Goal: Task Accomplishment & Management: Manage account settings

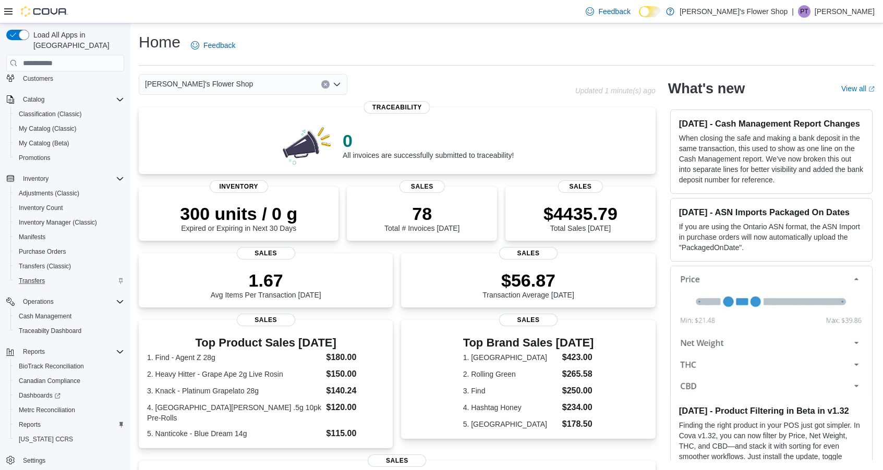
scroll to position [82, 0]
click at [35, 418] on span "Reports" at bounding box center [30, 422] width 22 height 8
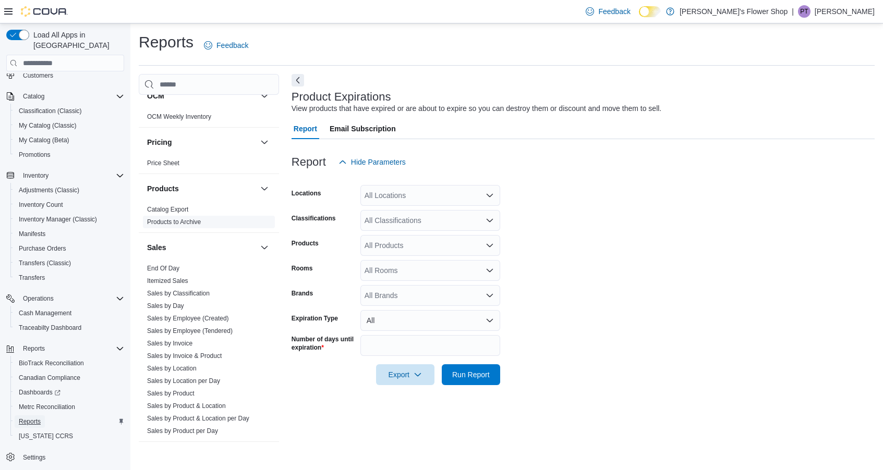
scroll to position [540, 0]
click at [190, 345] on link "Sales by Invoice" at bounding box center [169, 341] width 45 height 7
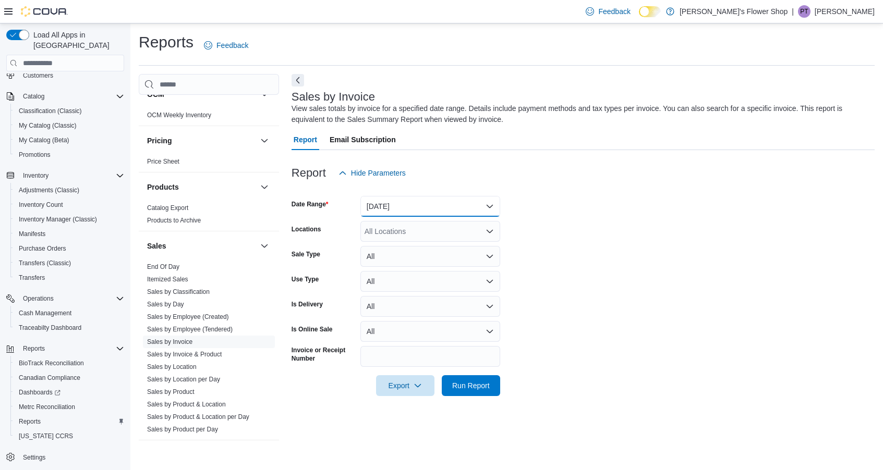
click at [411, 216] on button "Yesterday" at bounding box center [430, 206] width 140 height 21
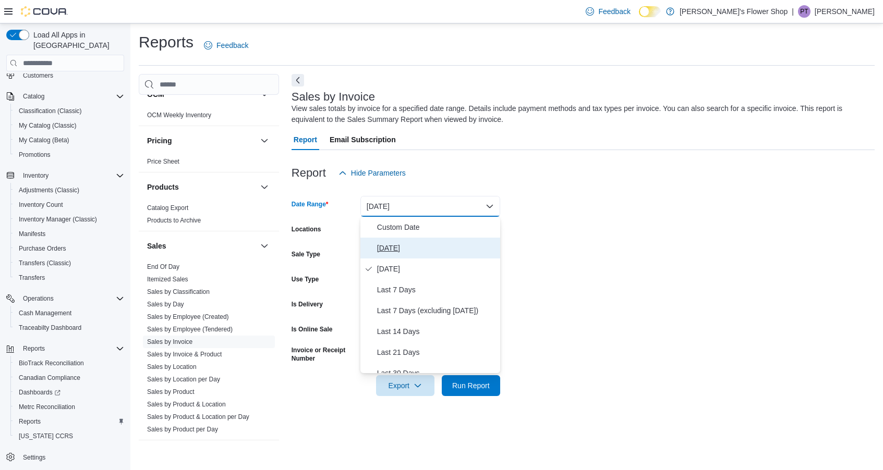
click at [396, 245] on span "Today" at bounding box center [436, 248] width 119 height 13
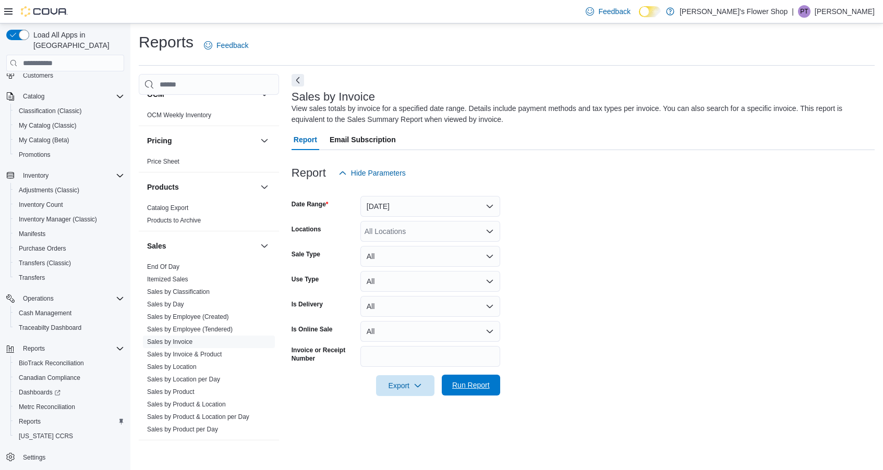
click at [479, 390] on span "Run Report" at bounding box center [471, 385] width 38 height 10
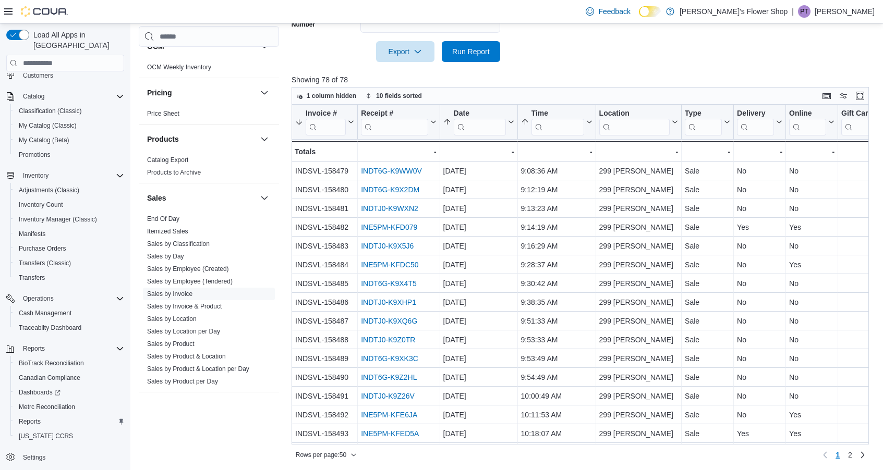
scroll to position [335, 0]
click at [853, 455] on link "2" at bounding box center [850, 454] width 13 height 17
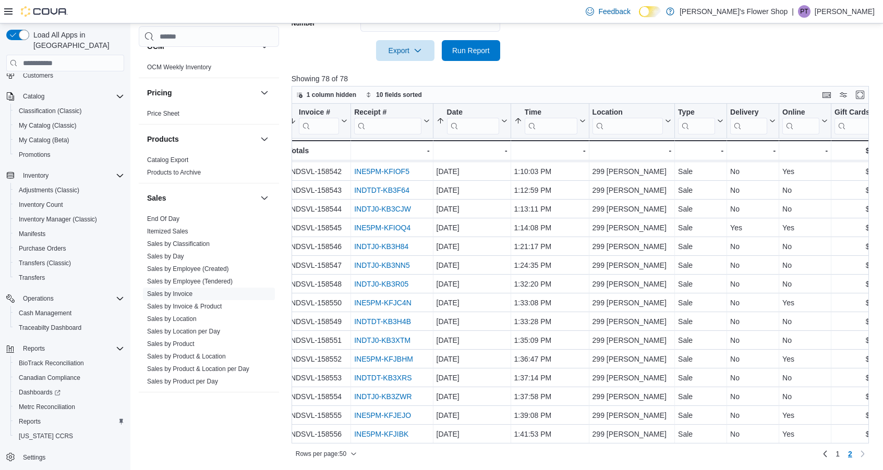
scroll to position [243, 0]
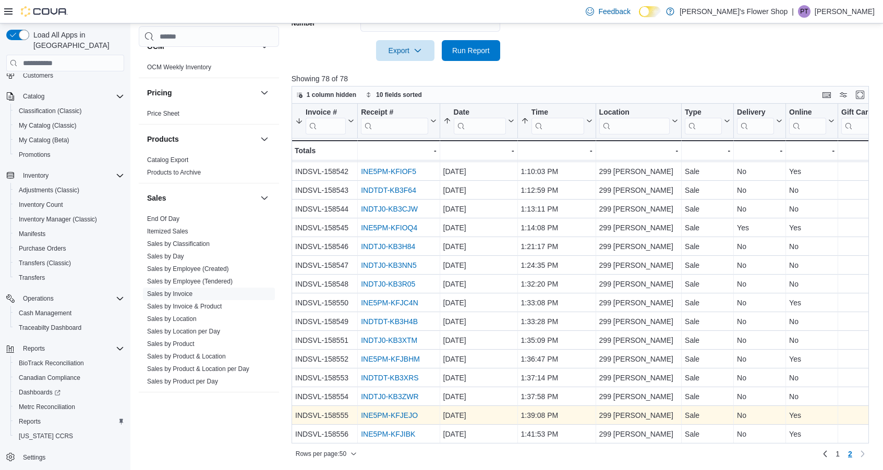
click at [378, 417] on link "INE5PM-KFJEJO" at bounding box center [389, 415] width 57 height 8
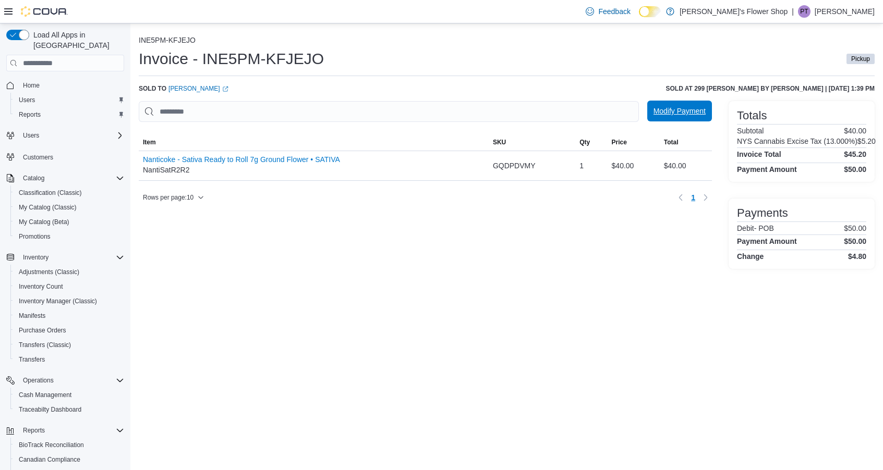
click at [685, 116] on span "Modify Payment" at bounding box center [679, 111] width 52 height 10
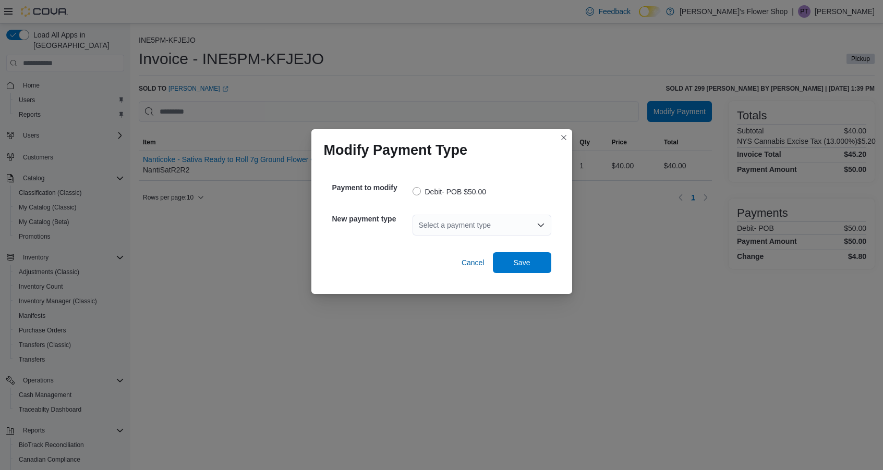
click at [458, 223] on div "Select a payment type" at bounding box center [482, 225] width 139 height 21
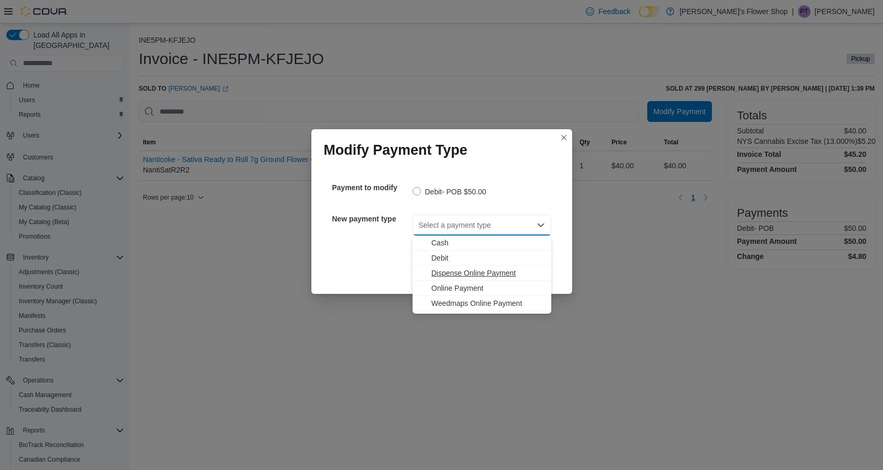
click at [455, 275] on span "Dispense Online Payment" at bounding box center [488, 273] width 114 height 10
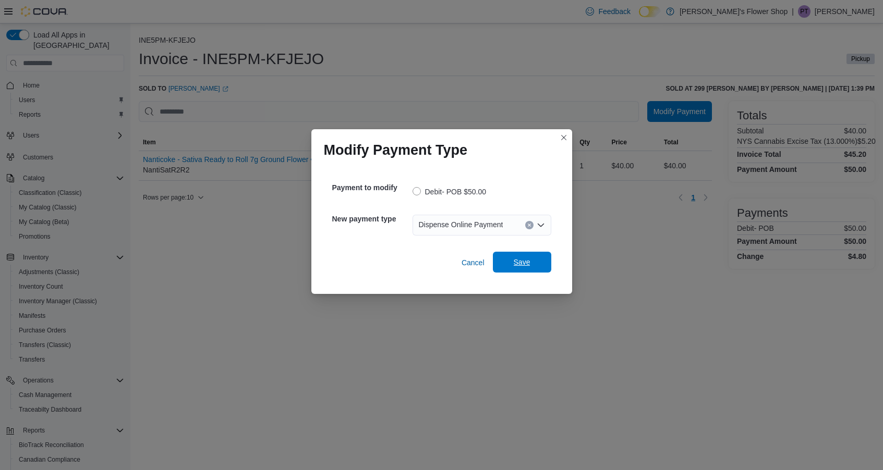
click at [532, 256] on span "Save" at bounding box center [522, 262] width 46 height 21
